Goal: Task Accomplishment & Management: Use online tool/utility

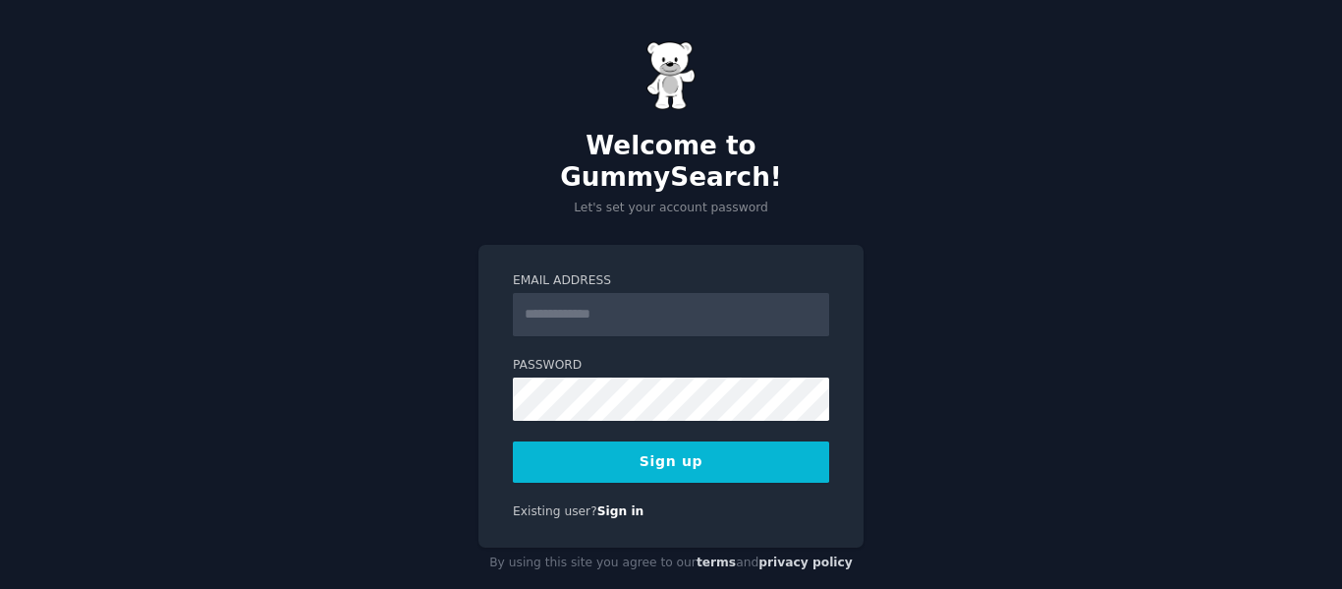
click at [649, 293] on input "Email Address" at bounding box center [671, 314] width 316 height 43
type input "**********"
click at [698, 441] on button "Sign up" at bounding box center [671, 461] width 316 height 41
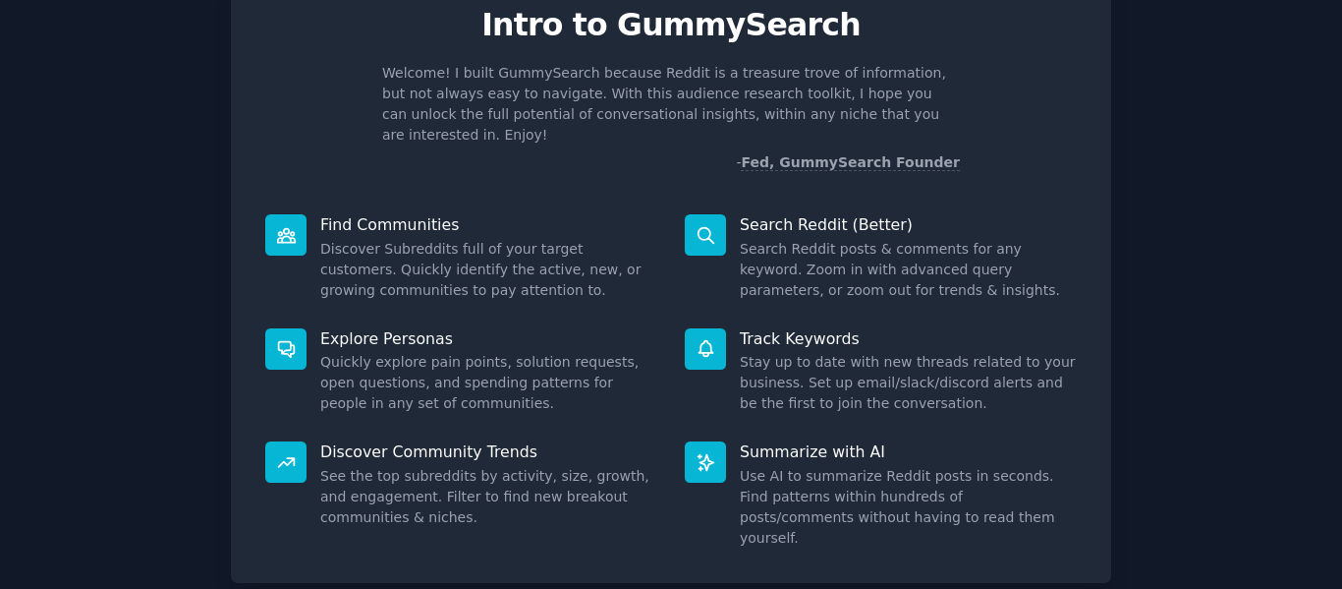
scroll to position [181, 0]
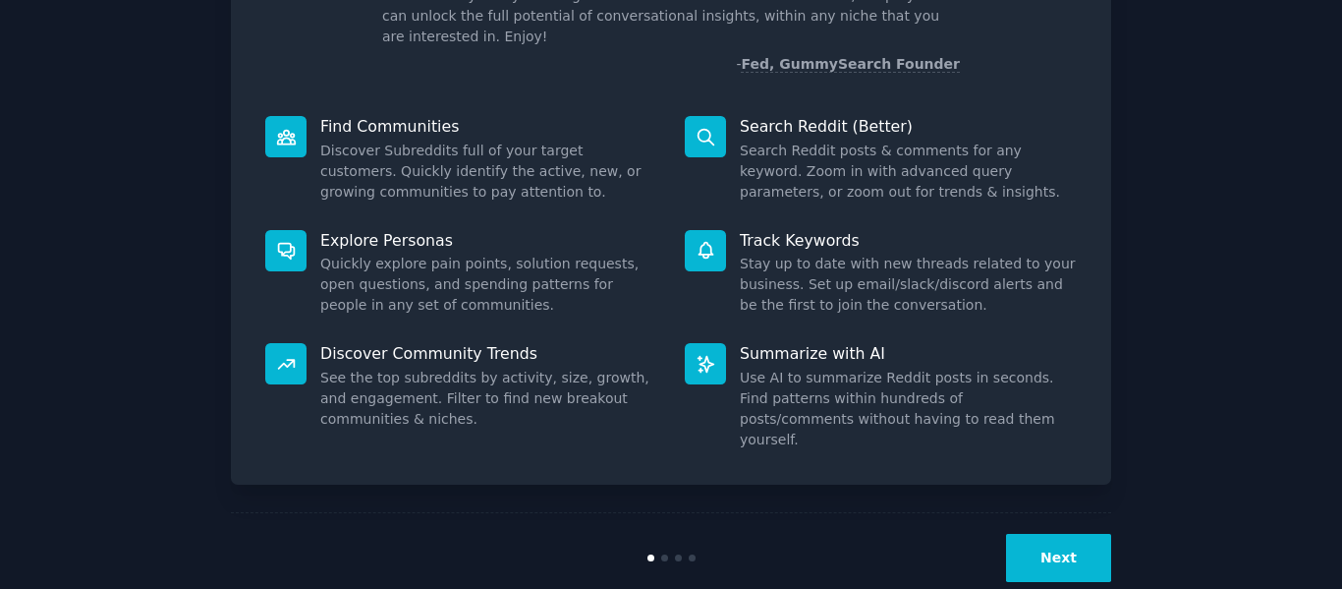
click at [1072, 534] on button "Next" at bounding box center [1058, 558] width 105 height 48
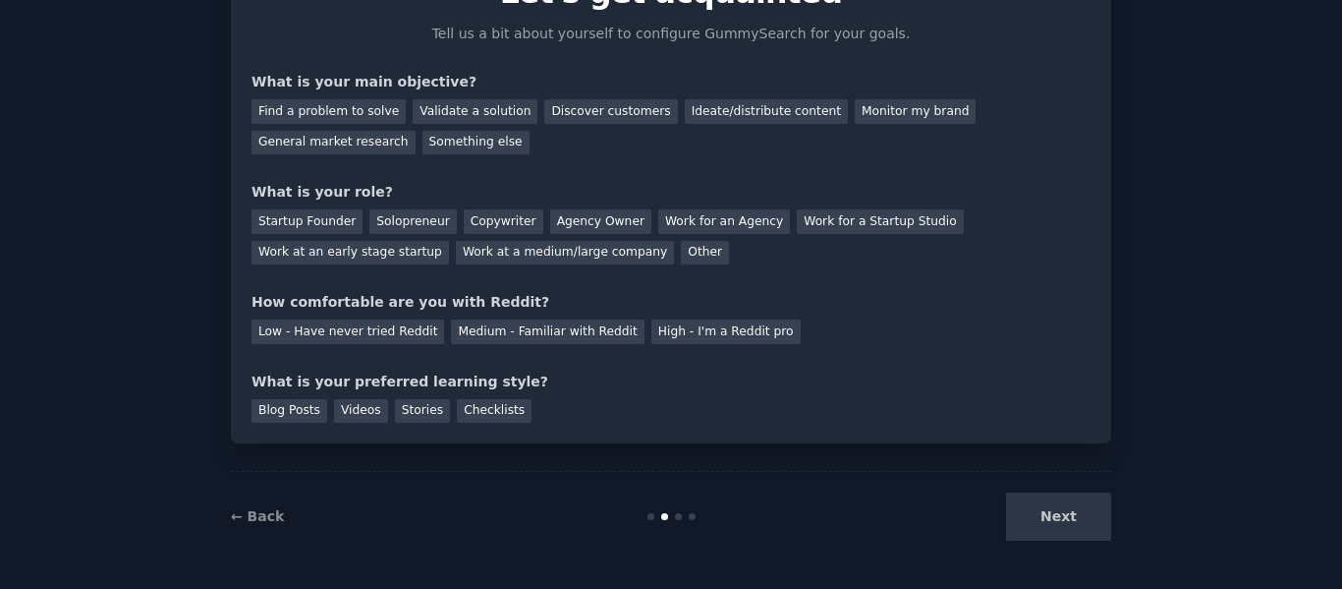
scroll to position [115, 0]
click at [1072, 511] on div "Next" at bounding box center [965, 516] width 294 height 48
click at [353, 110] on div "Find a problem to solve" at bounding box center [329, 111] width 154 height 25
click at [553, 107] on div "Discover customers" at bounding box center [610, 111] width 133 height 25
click at [681, 241] on div "Other" at bounding box center [705, 253] width 48 height 25
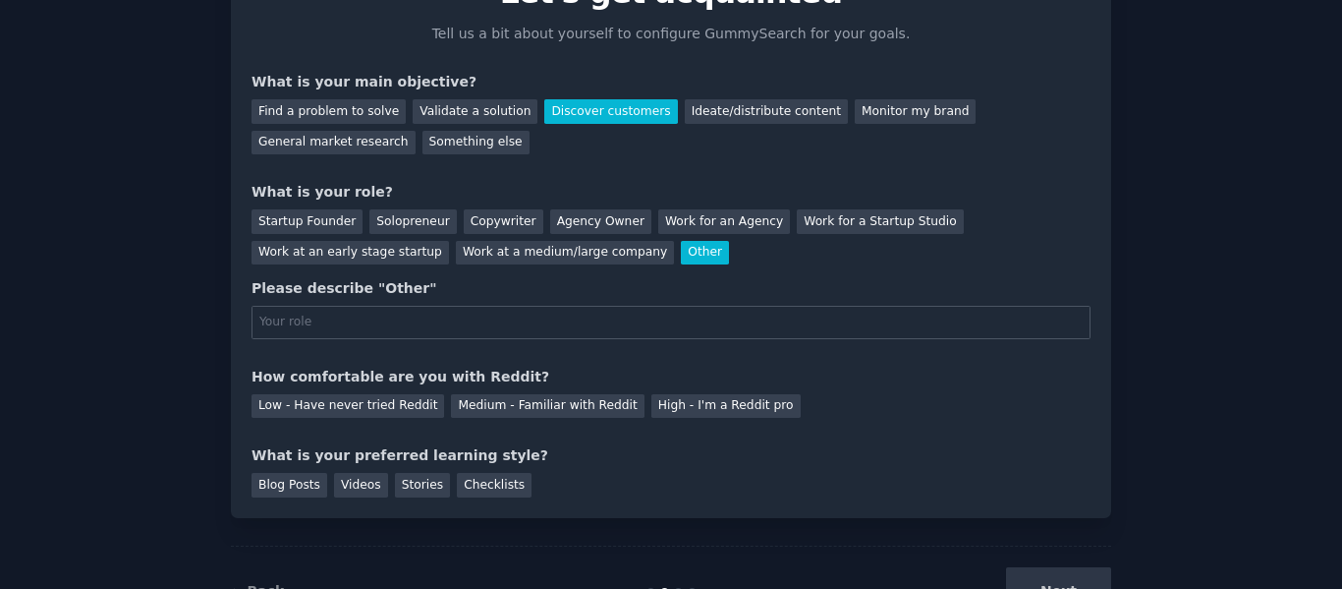
scroll to position [181, 0]
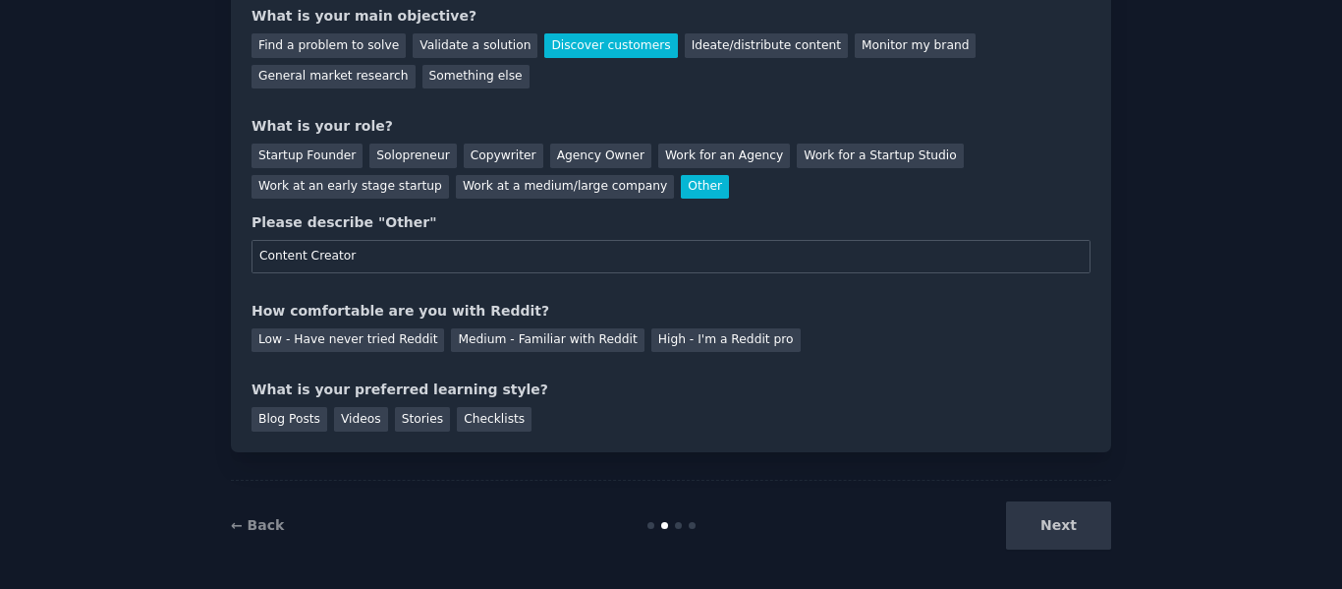
type input "Content Creator"
click at [507, 293] on div "Your goals Let's get acquainted Tell us a bit about yourself to configure Gummy…" at bounding box center [671, 163] width 839 height 537
click at [379, 333] on div "Low - Have never tried Reddit" at bounding box center [348, 340] width 193 height 25
click at [304, 413] on div "Blog Posts" at bounding box center [290, 419] width 76 height 25
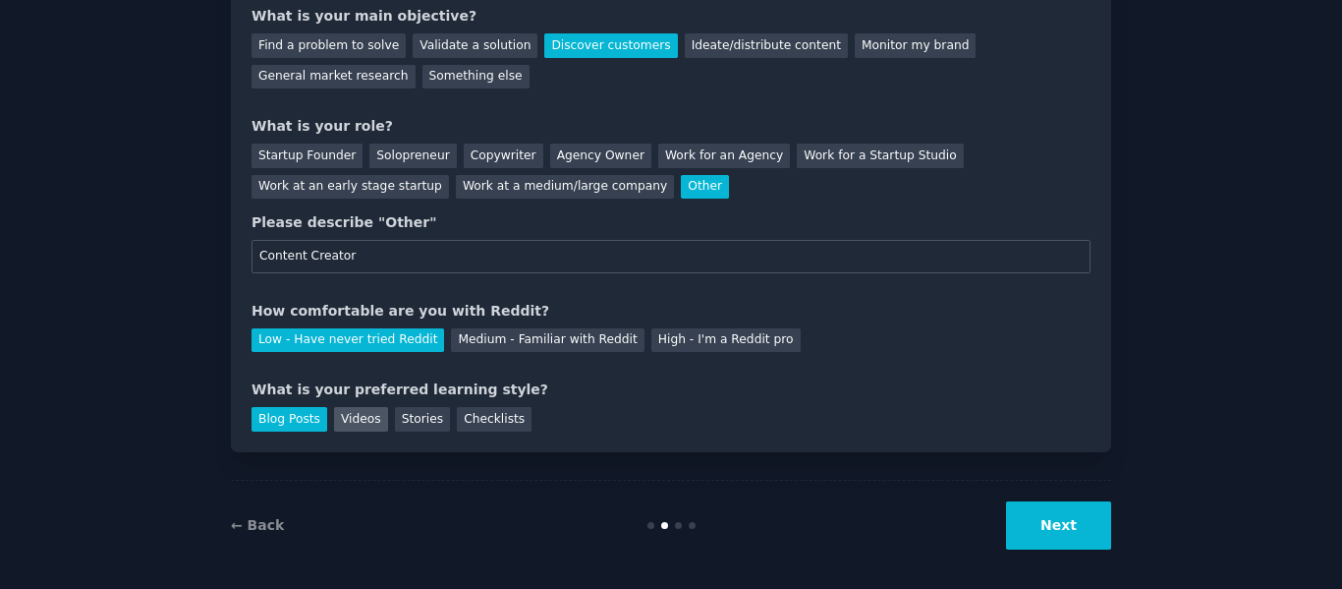
click at [338, 413] on div "Videos" at bounding box center [361, 419] width 54 height 25
click at [302, 413] on div "Blog Posts" at bounding box center [290, 419] width 76 height 25
click at [1047, 524] on button "Next" at bounding box center [1058, 525] width 105 height 48
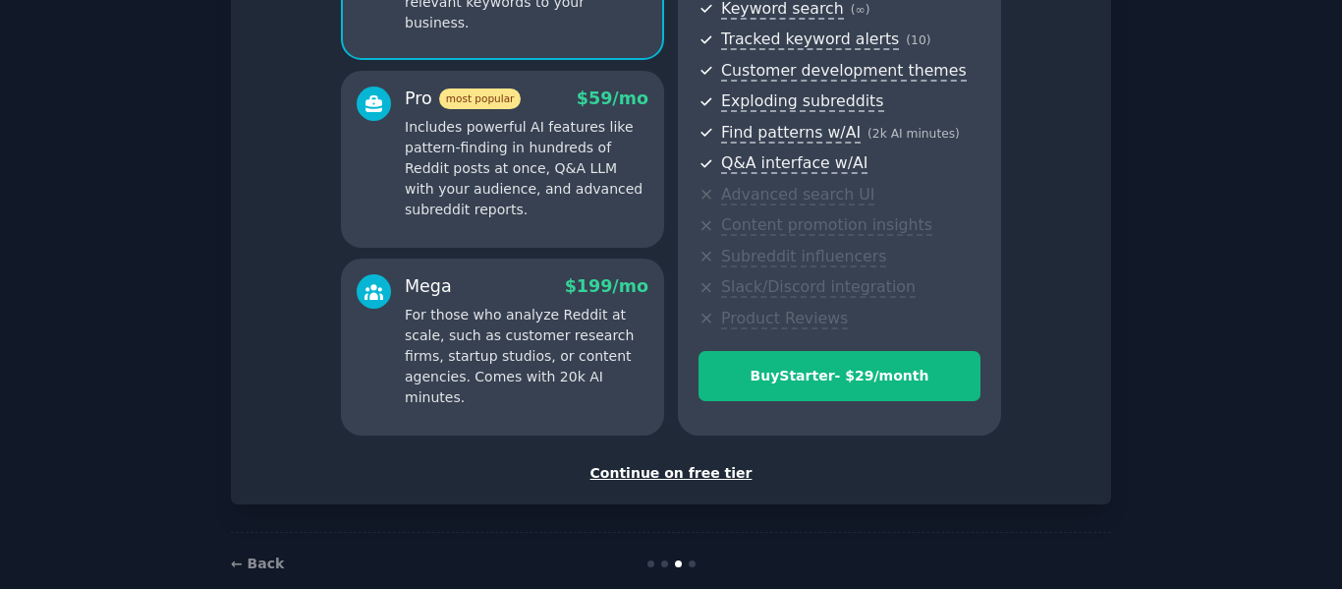
scroll to position [295, 0]
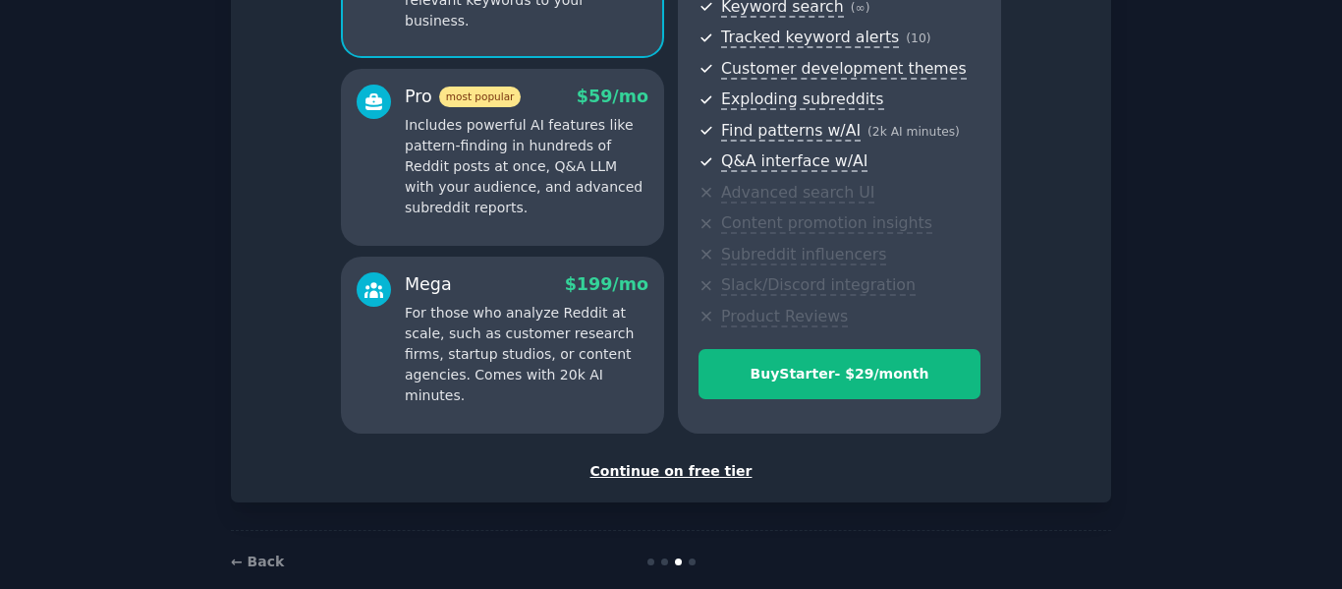
click at [695, 469] on div "Continue on free tier" at bounding box center [671, 471] width 839 height 21
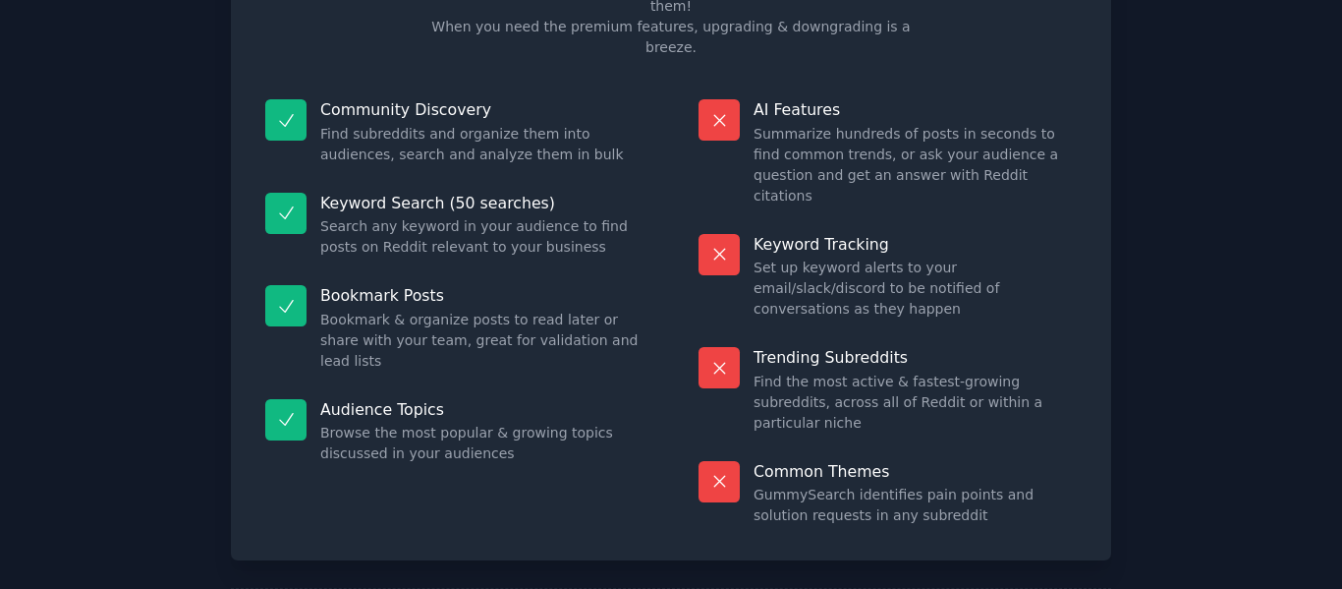
scroll to position [177, 0]
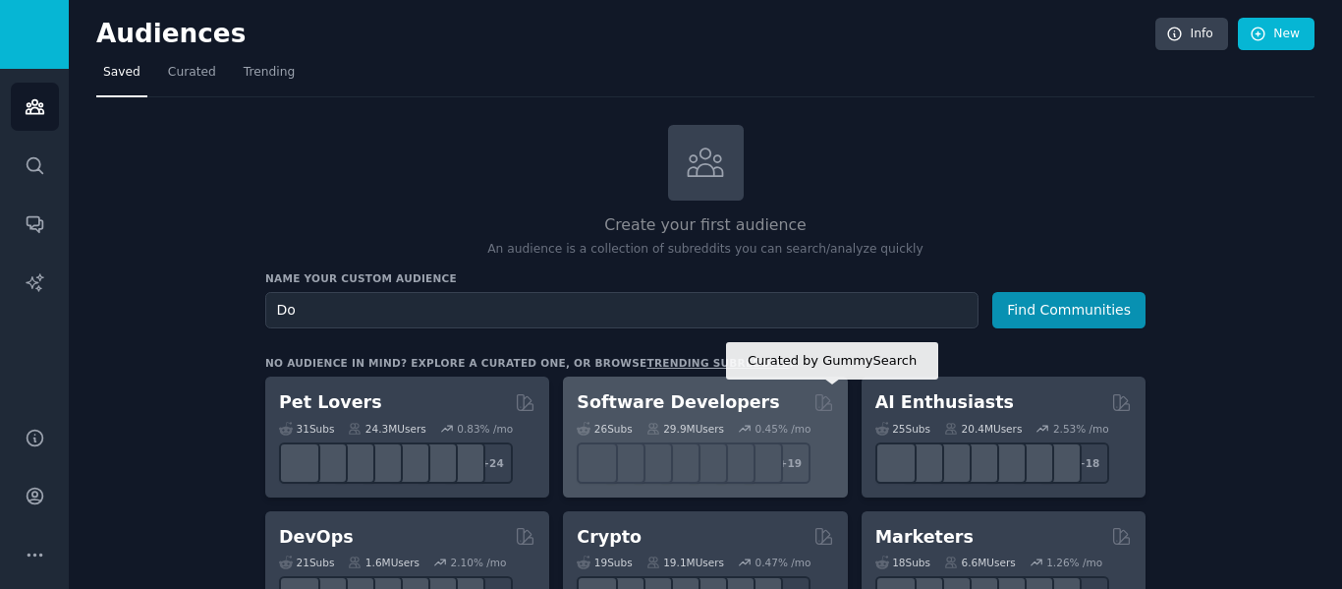
type input "D"
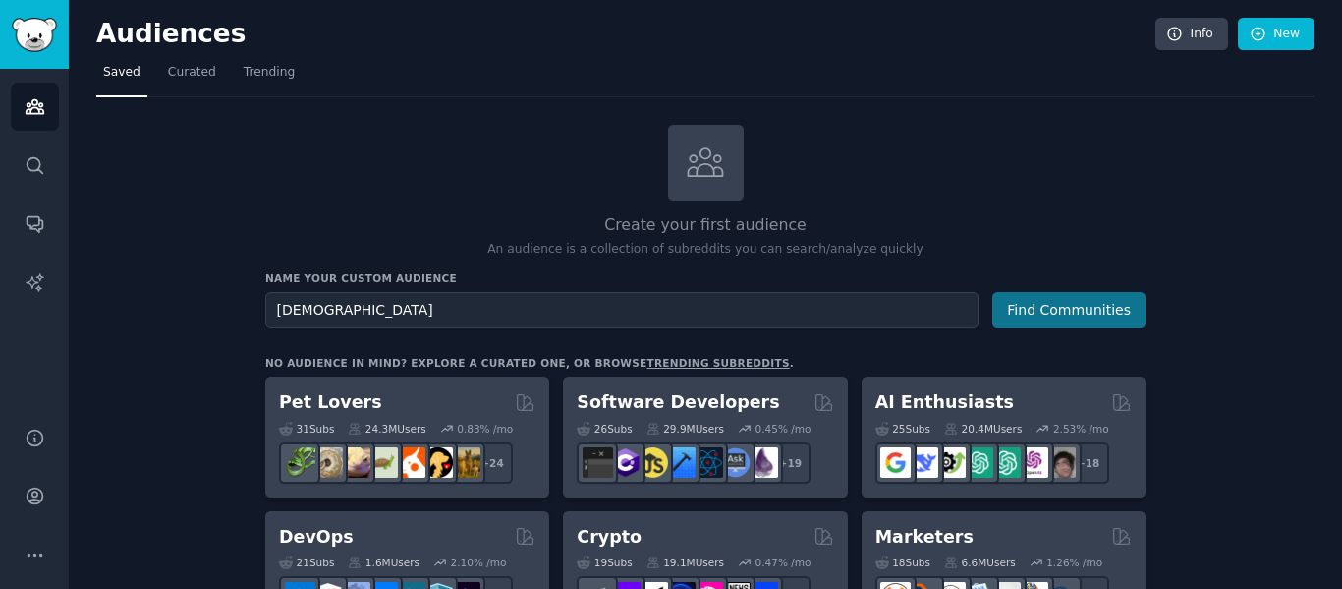
type input "[DEMOGRAPHIC_DATA]"
click at [1096, 304] on button "Find Communities" at bounding box center [1069, 310] width 153 height 36
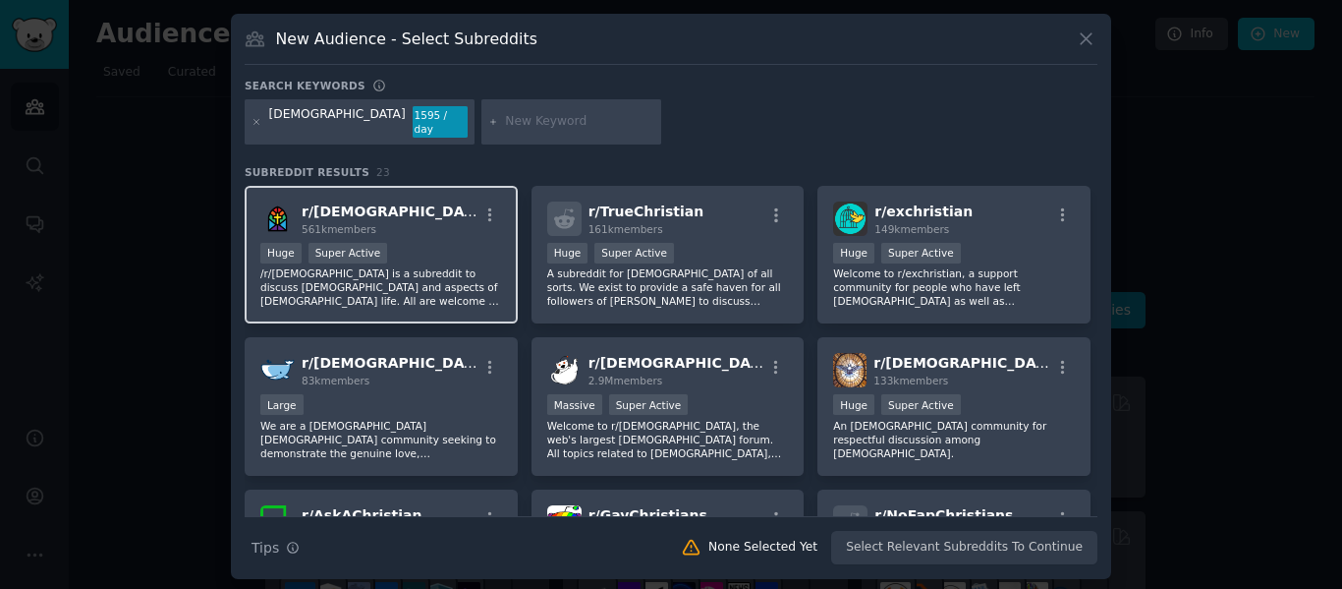
click at [433, 223] on div "r/ [DEMOGRAPHIC_DATA] 561k members" at bounding box center [381, 218] width 242 height 34
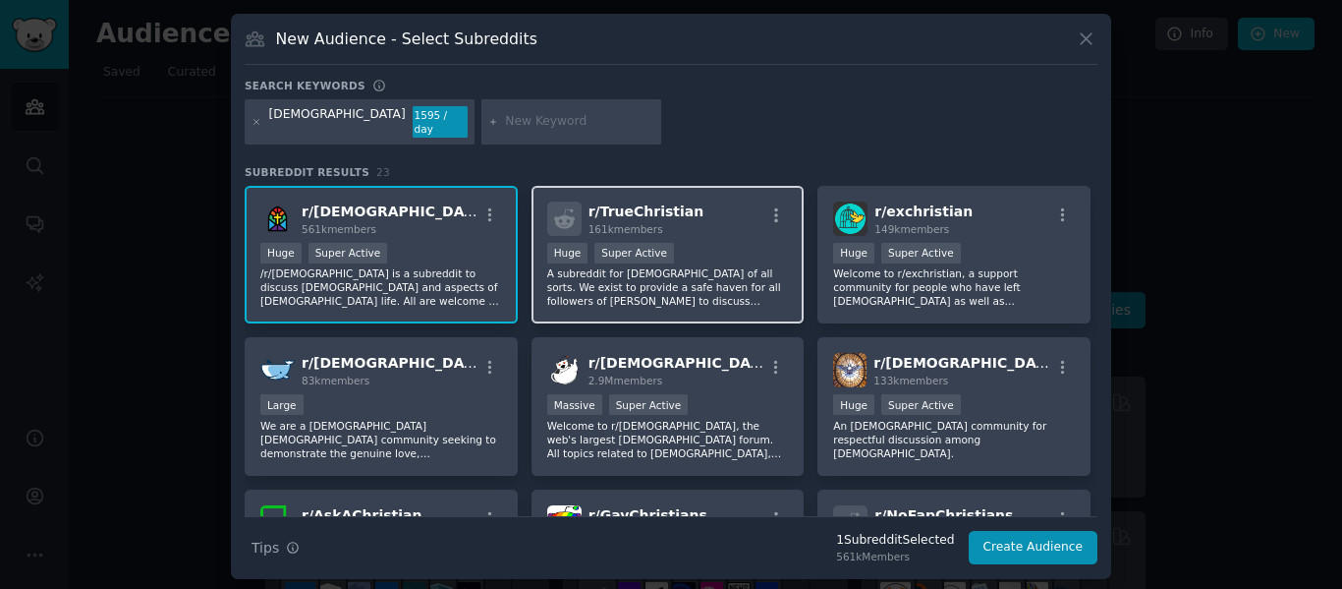
click at [696, 243] on div ">= 95th percentile for submissions / day Huge Super Active" at bounding box center [668, 255] width 242 height 25
